Goal: Find specific page/section: Find specific page/section

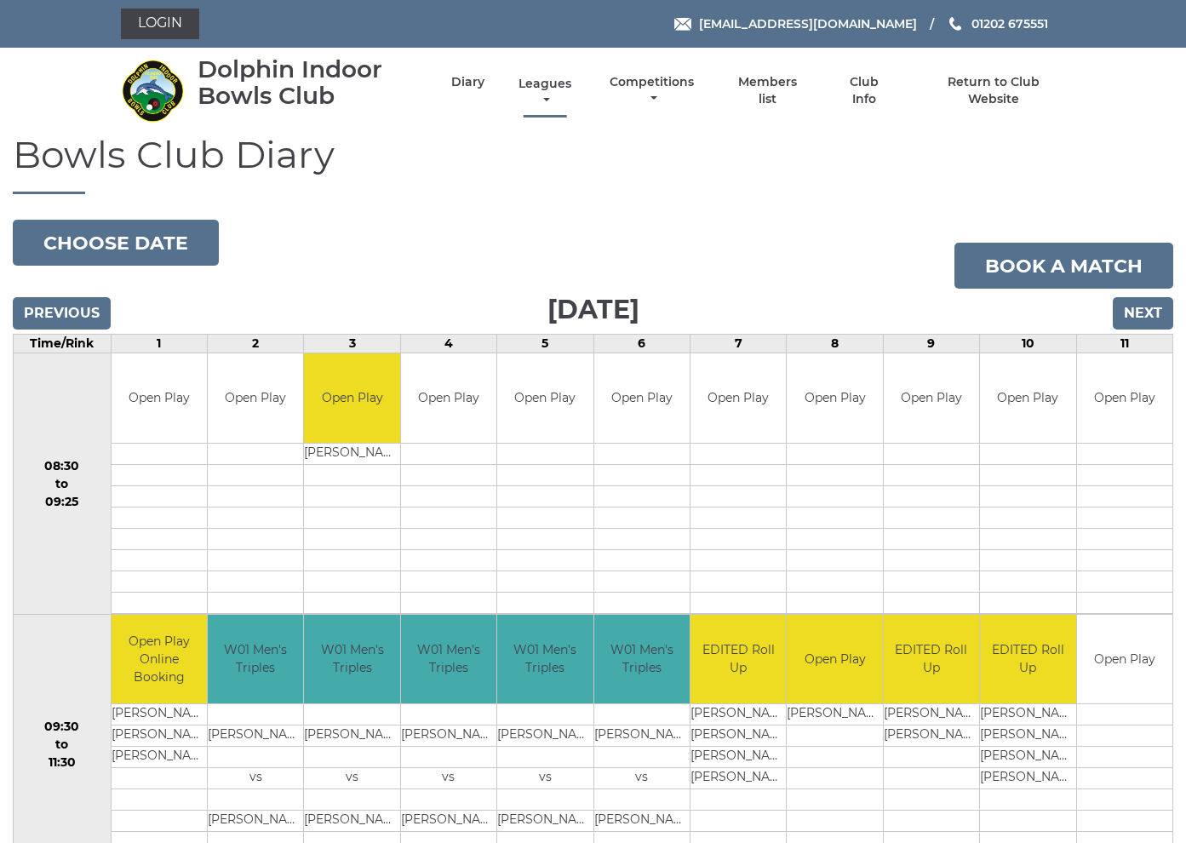
click at [573, 93] on link "Leagues" at bounding box center [544, 92] width 61 height 33
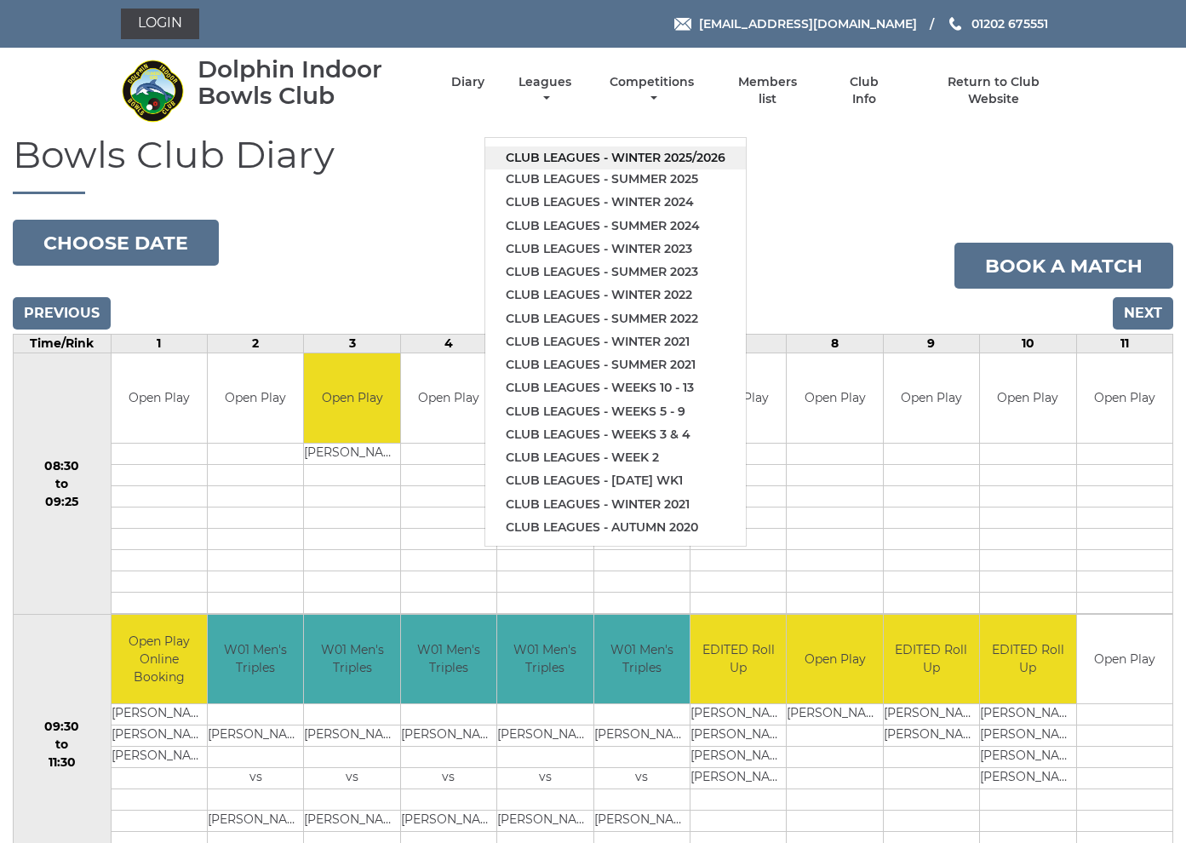
click at [596, 147] on link "Club leagues - Winter 2025/2026" at bounding box center [615, 157] width 261 height 23
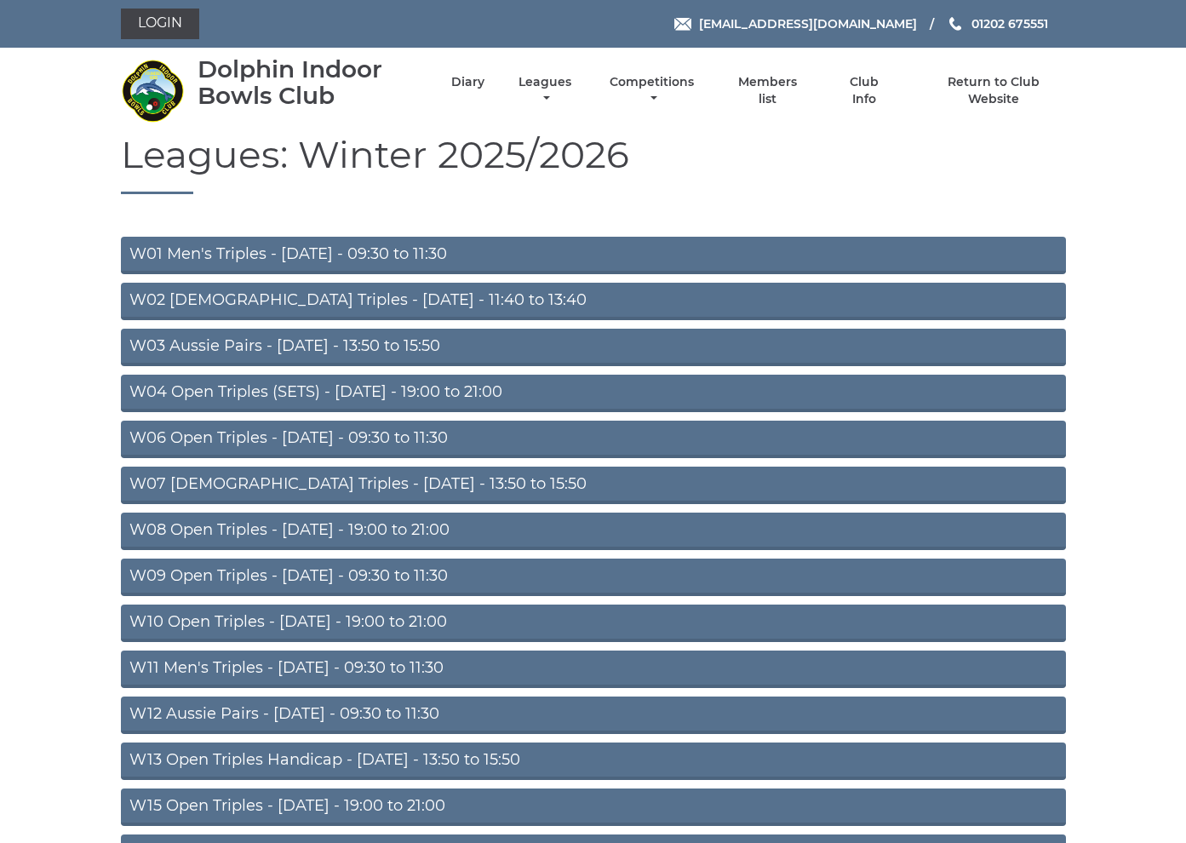
click at [527, 388] on link "W04 Open Triples (SETS) - Monday - 19:00 to 21:00" at bounding box center [593, 393] width 945 height 37
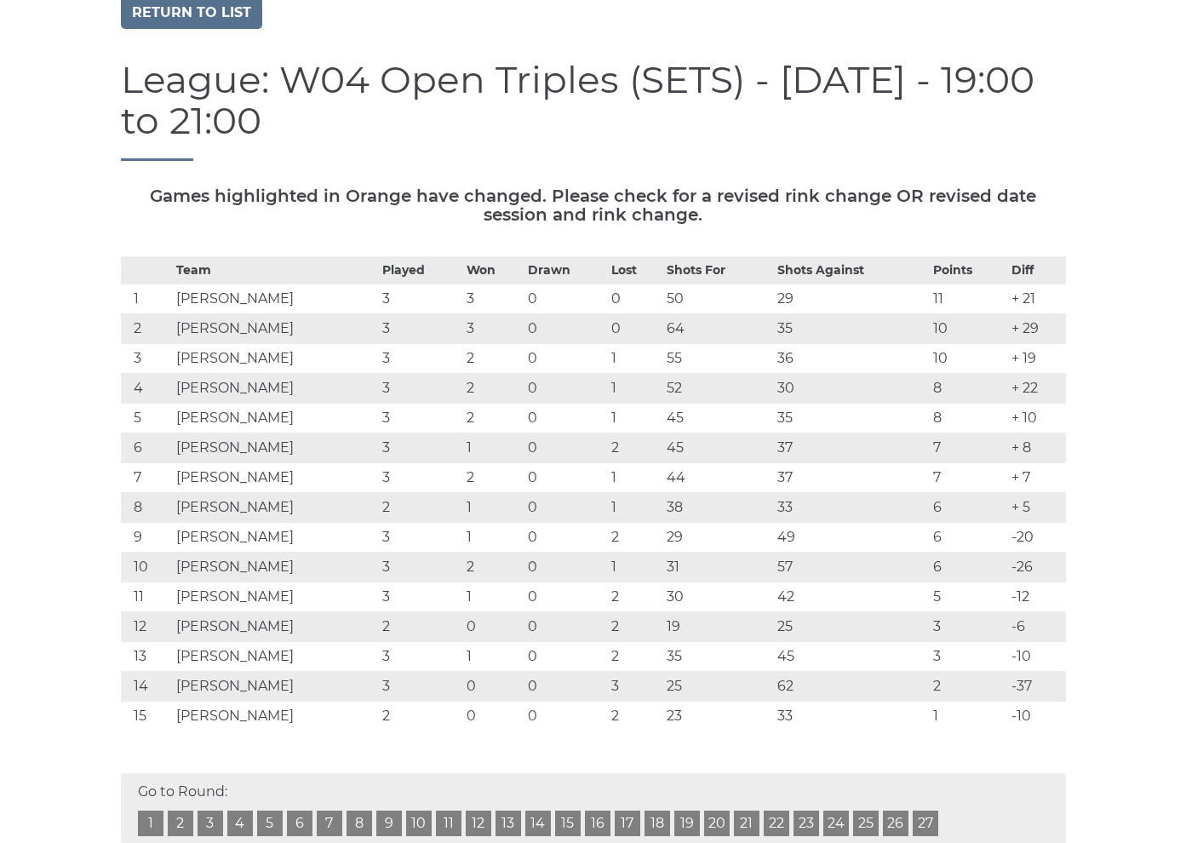
scroll to position [152, 0]
